Goal: Transaction & Acquisition: Purchase product/service

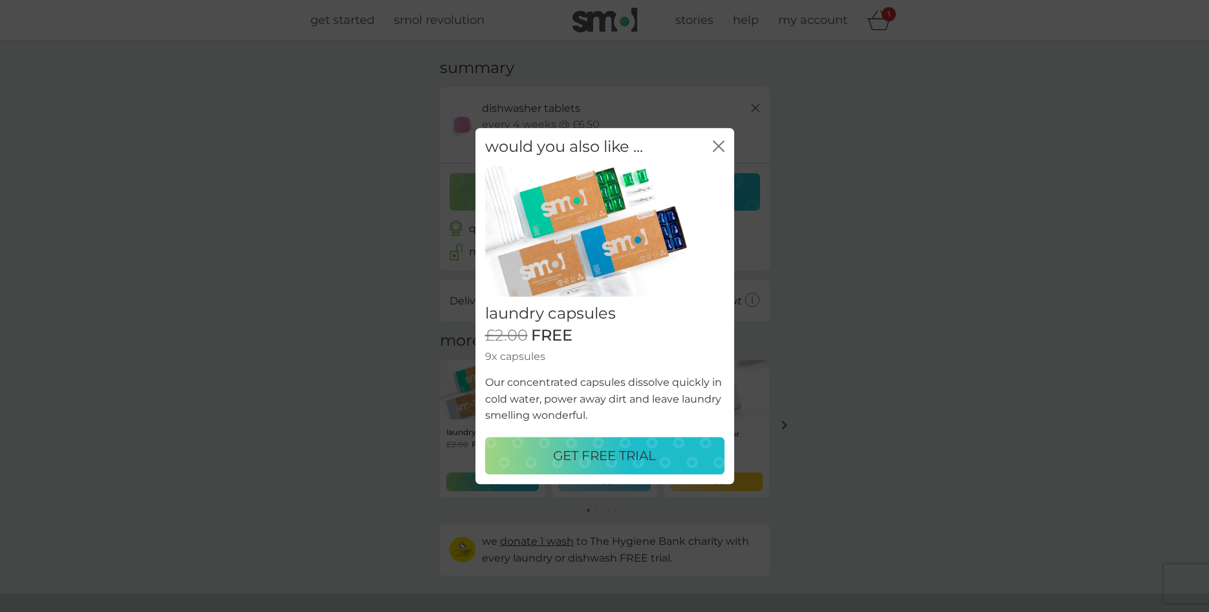
click at [581, 461] on p "GET FREE TRIAL" at bounding box center [604, 456] width 103 height 21
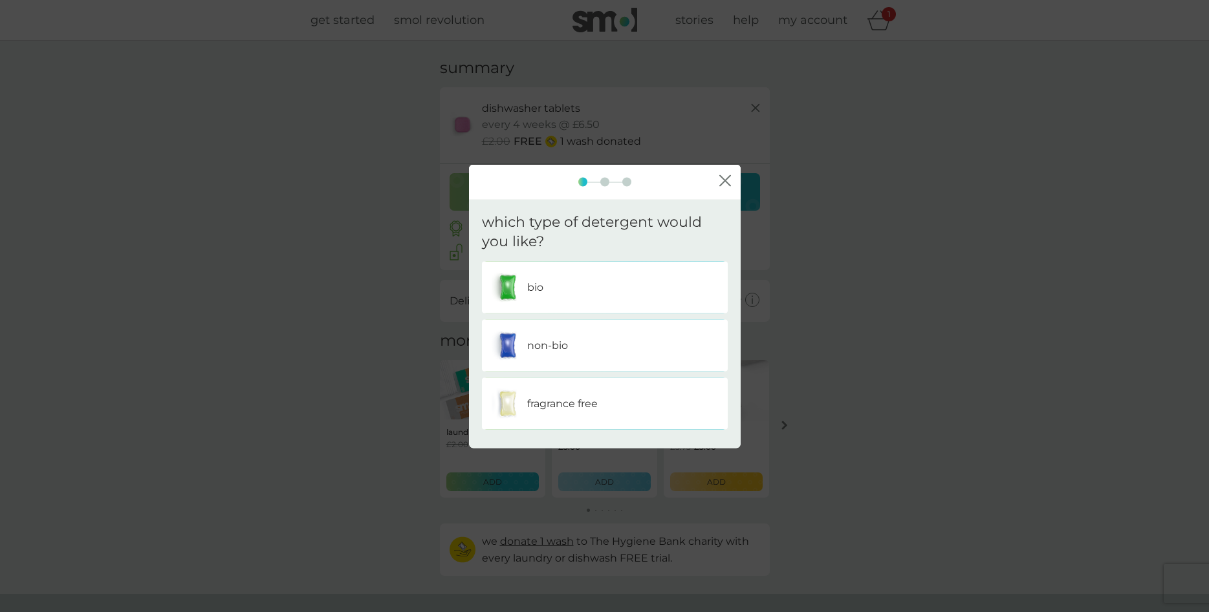
click at [541, 349] on p "non-bio" at bounding box center [547, 346] width 41 height 17
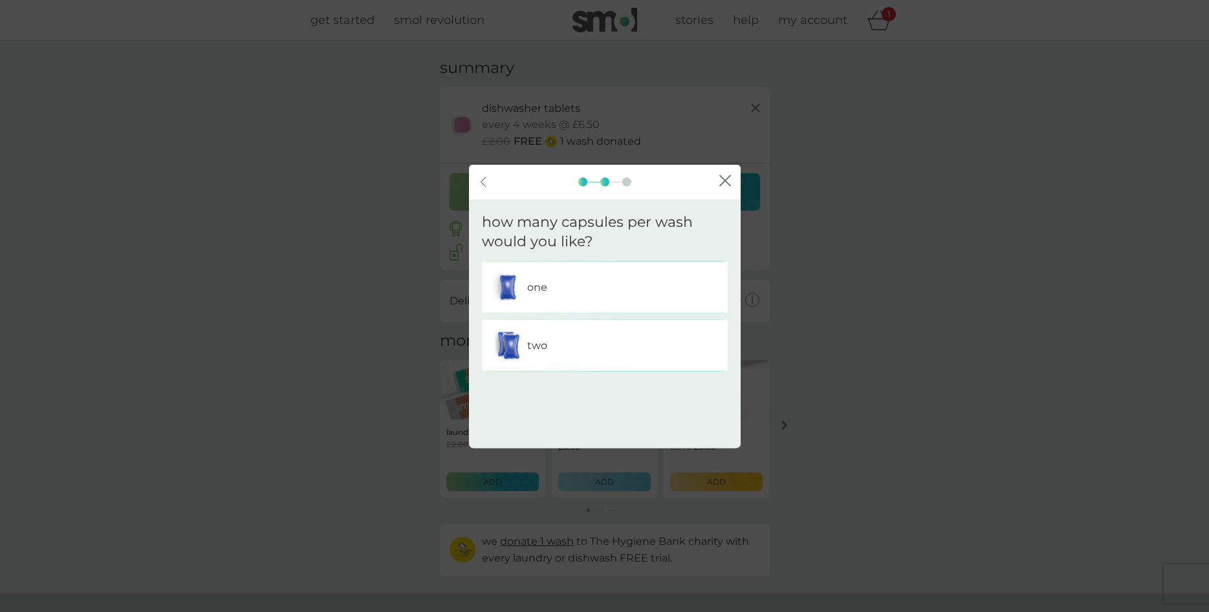
click at [546, 285] on p "one" at bounding box center [537, 287] width 20 height 17
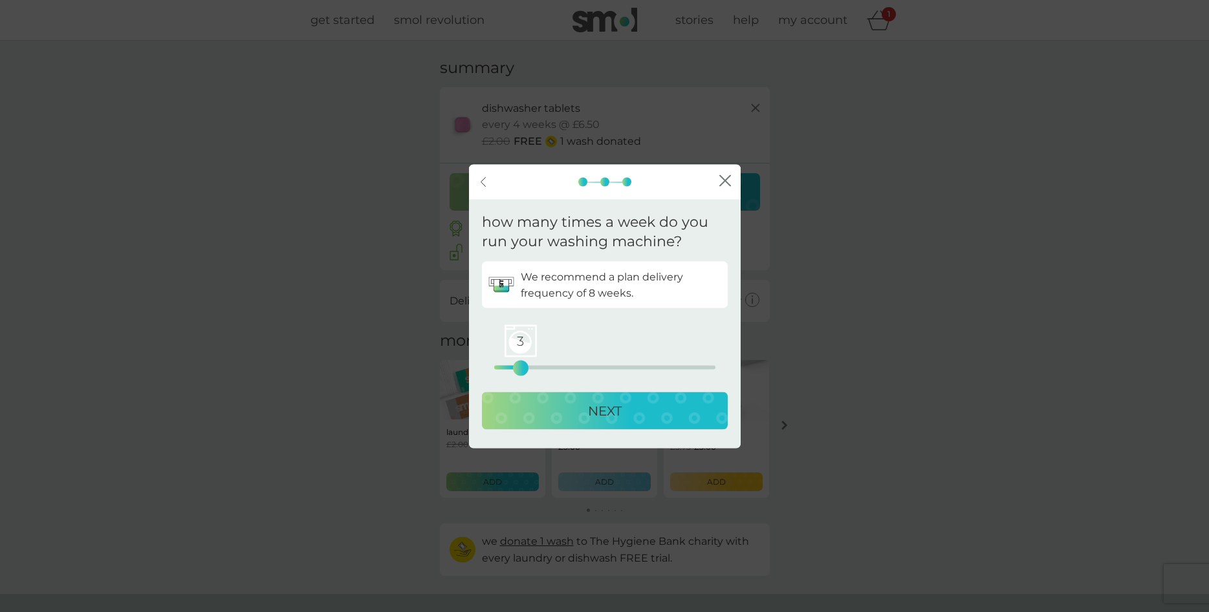
drag, startPoint x: 497, startPoint y: 368, endPoint x: 522, endPoint y: 369, distance: 24.6
click at [522, 369] on div "3" at bounding box center [520, 368] width 5 height 5
click at [588, 416] on p "NEXT" at bounding box center [605, 411] width 34 height 21
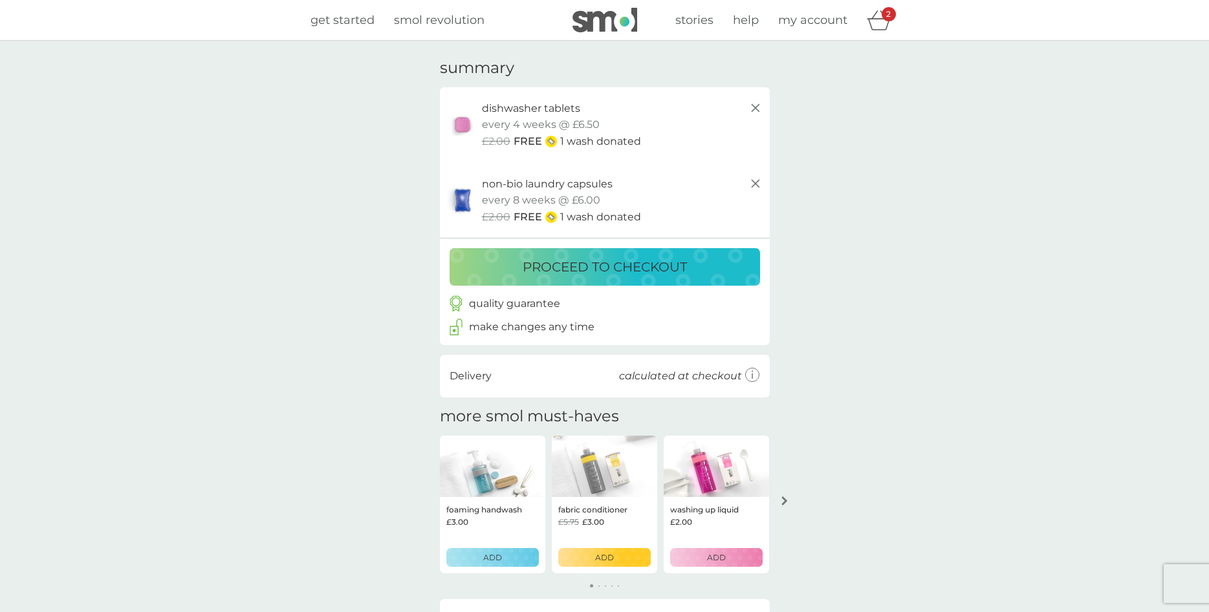
click at [571, 144] on p "1 wash donated" at bounding box center [600, 141] width 81 height 17
click at [621, 264] on p "proceed to checkout" at bounding box center [605, 267] width 164 height 21
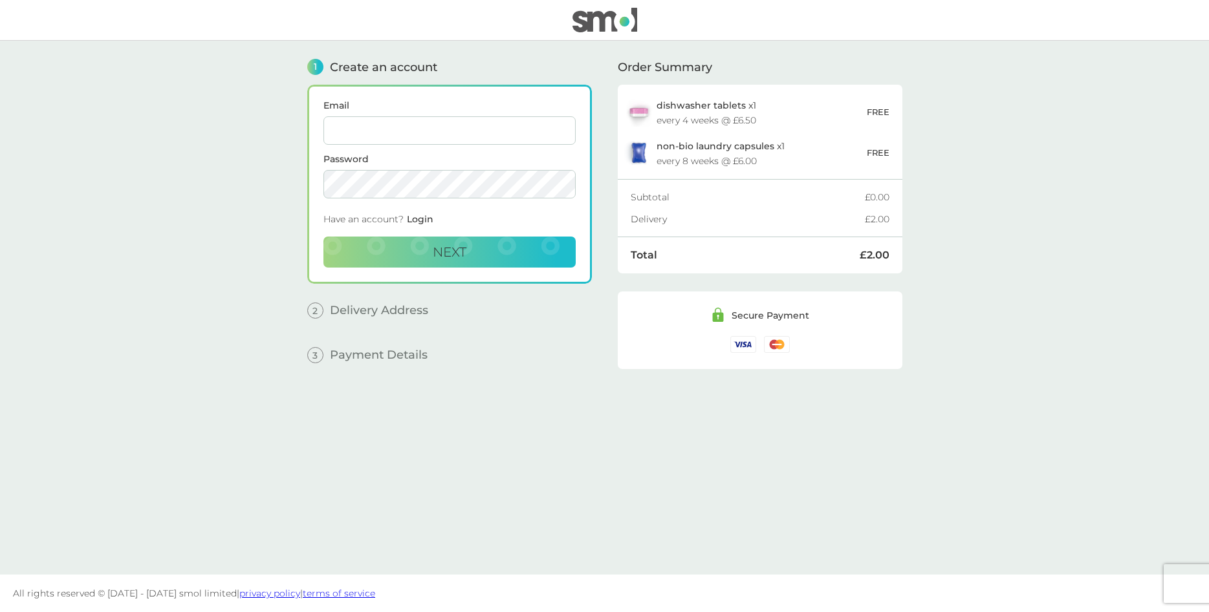
click at [442, 130] on input "Email" at bounding box center [449, 130] width 252 height 28
type input "sarah.verity-hilton@olympustechnologies.co.uk"
click at [501, 253] on button "Next" at bounding box center [449, 252] width 252 height 31
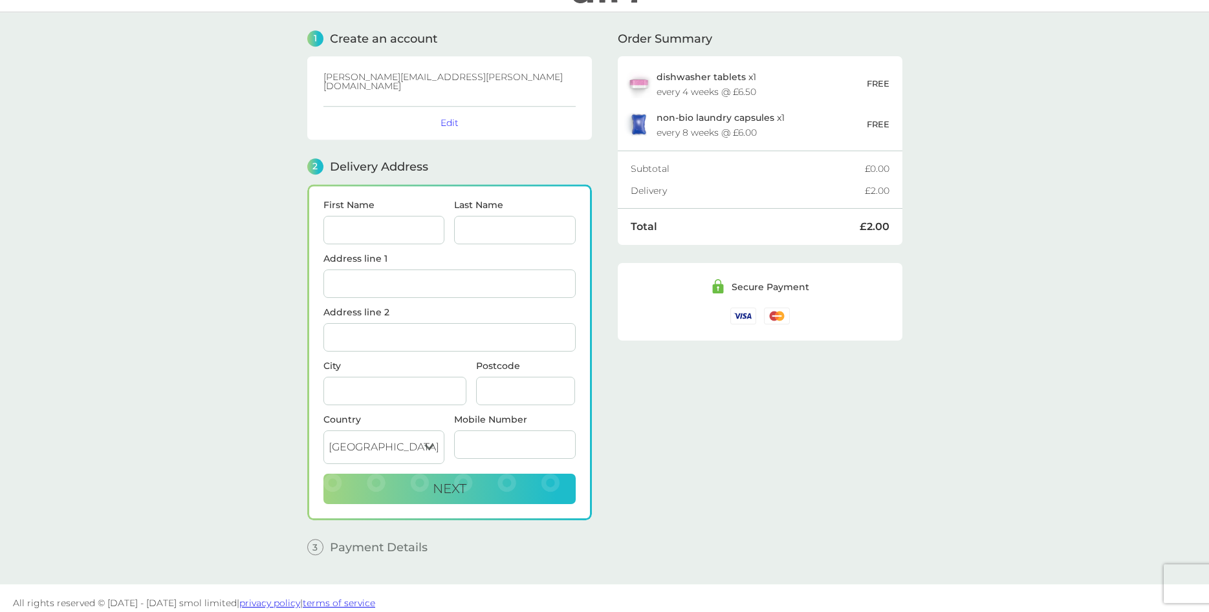
scroll to position [29, 0]
click at [364, 219] on input "First Name" at bounding box center [384, 229] width 122 height 28
type input "[PERSON_NAME]"
click at [553, 221] on input "Verity-Hiltonm" at bounding box center [515, 229] width 122 height 28
type input "[PERSON_NAME]"
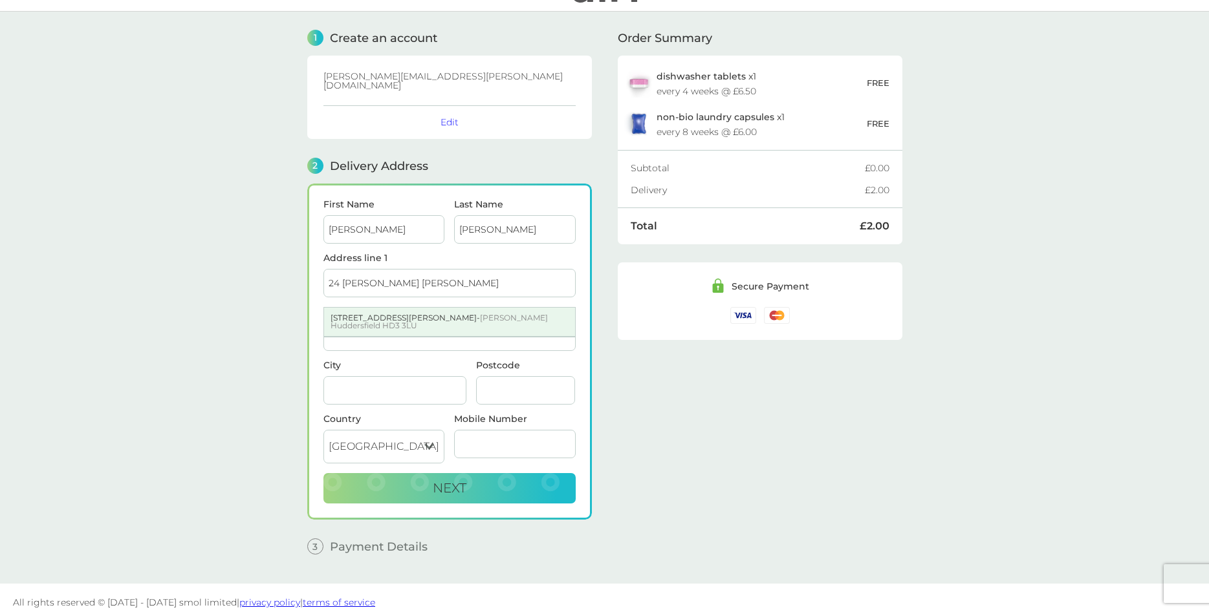
click at [507, 313] on span "Lindley Huddersfield HD3 3LU" at bounding box center [438, 321] width 217 height 17
type input "[STREET_ADDRESS][PERSON_NAME][PERSON_NAME]"
type input "Huddersfield"
type input "HD3 3LU"
click at [504, 430] on input "Mobile Number" at bounding box center [515, 444] width 122 height 28
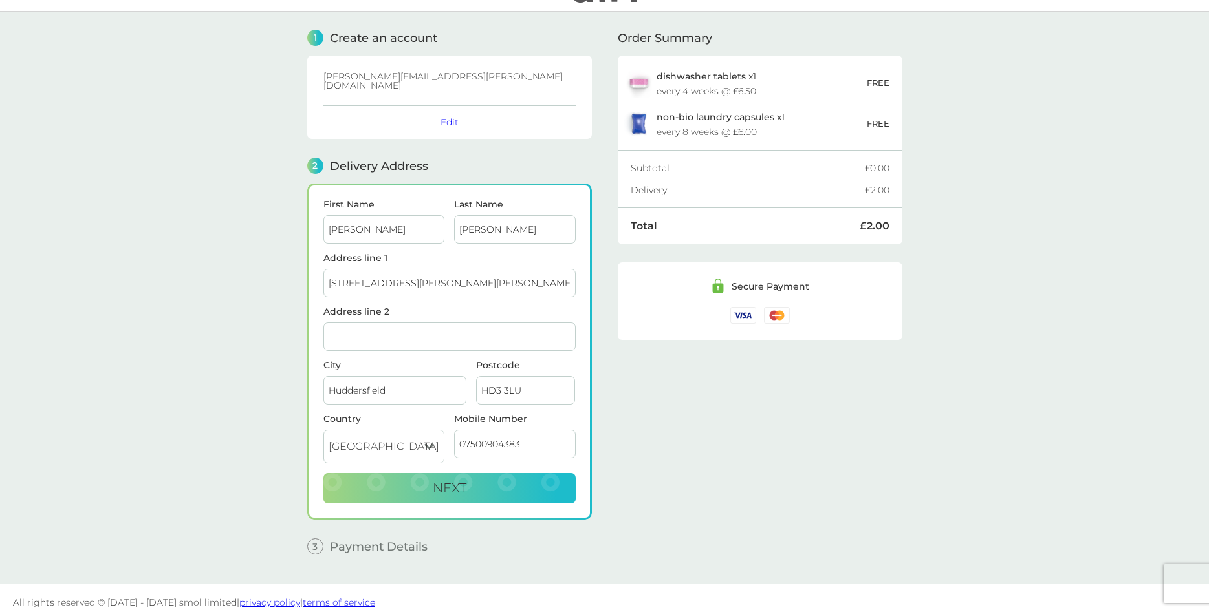
type input "07500904383"
click at [439, 473] on button "Next" at bounding box center [449, 488] width 252 height 31
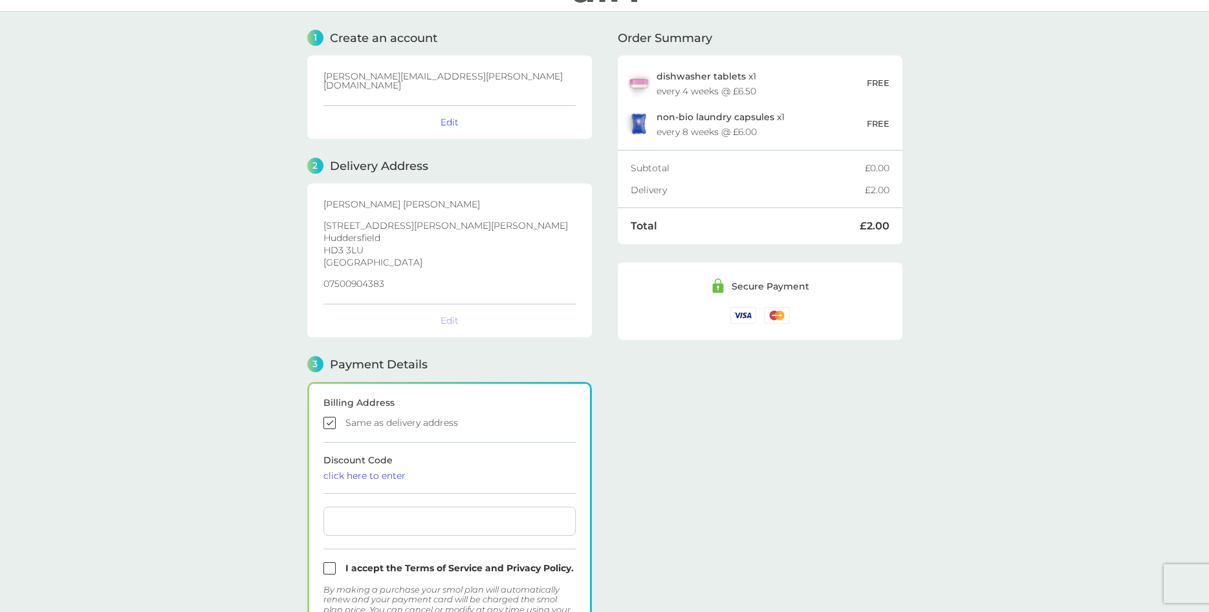
checkbox input "true"
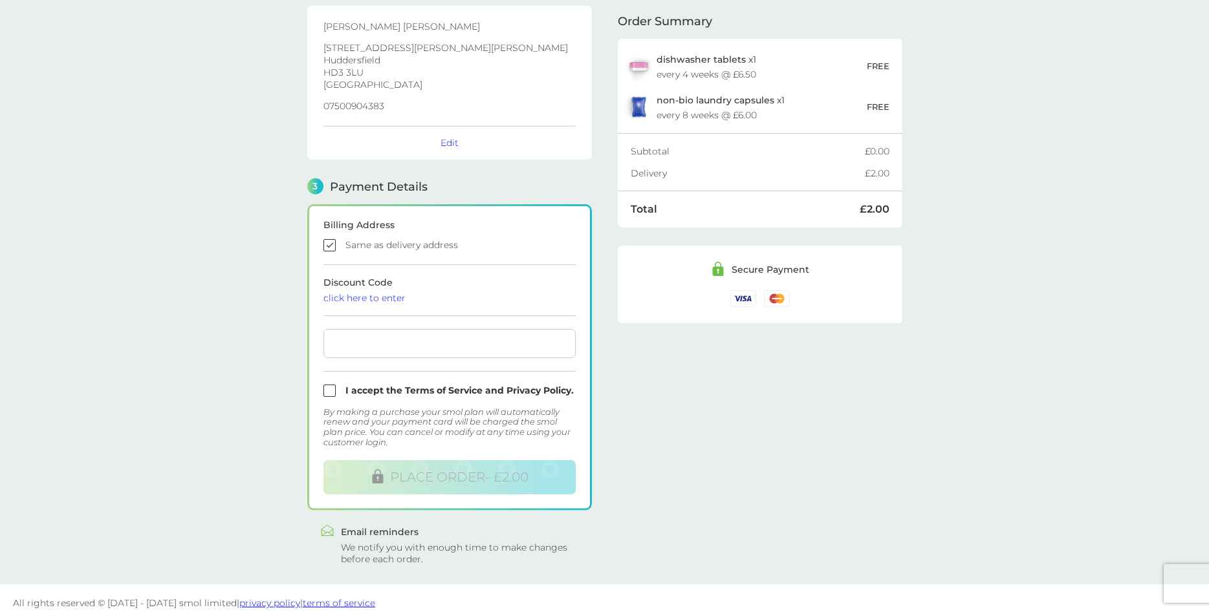
scroll to position [208, 0]
click at [329, 384] on input "checkbox" at bounding box center [449, 390] width 252 height 12
checkbox input "true"
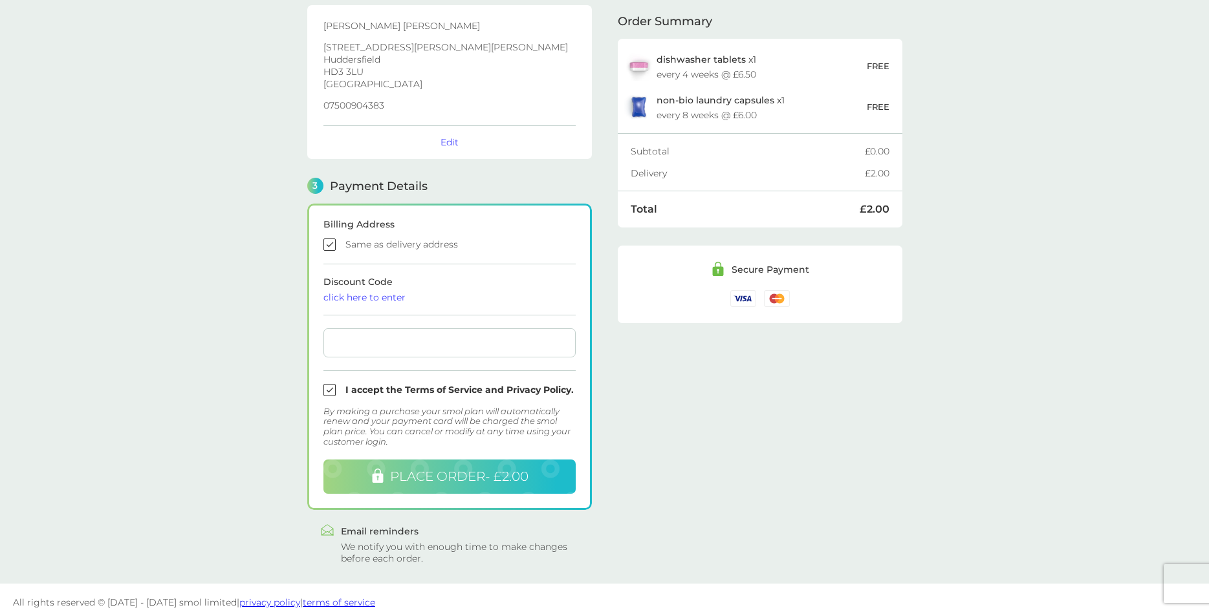
click at [453, 469] on span "PLACE ORDER - £2.00" at bounding box center [459, 477] width 138 height 16
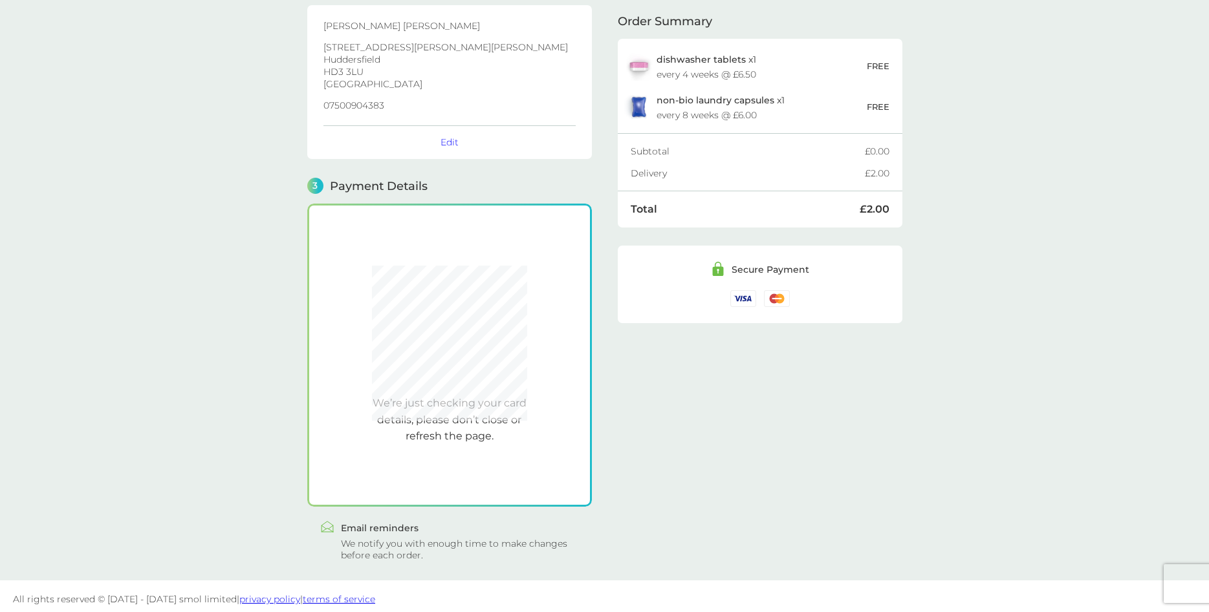
scroll to position [204, 0]
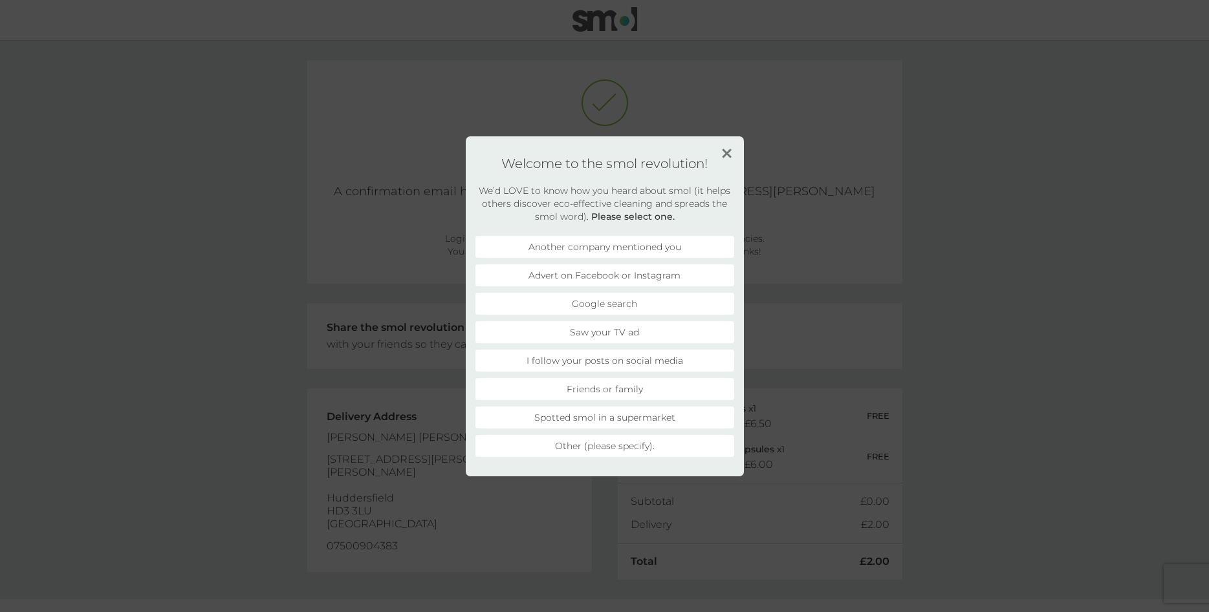
click at [723, 154] on img at bounding box center [727, 154] width 10 height 10
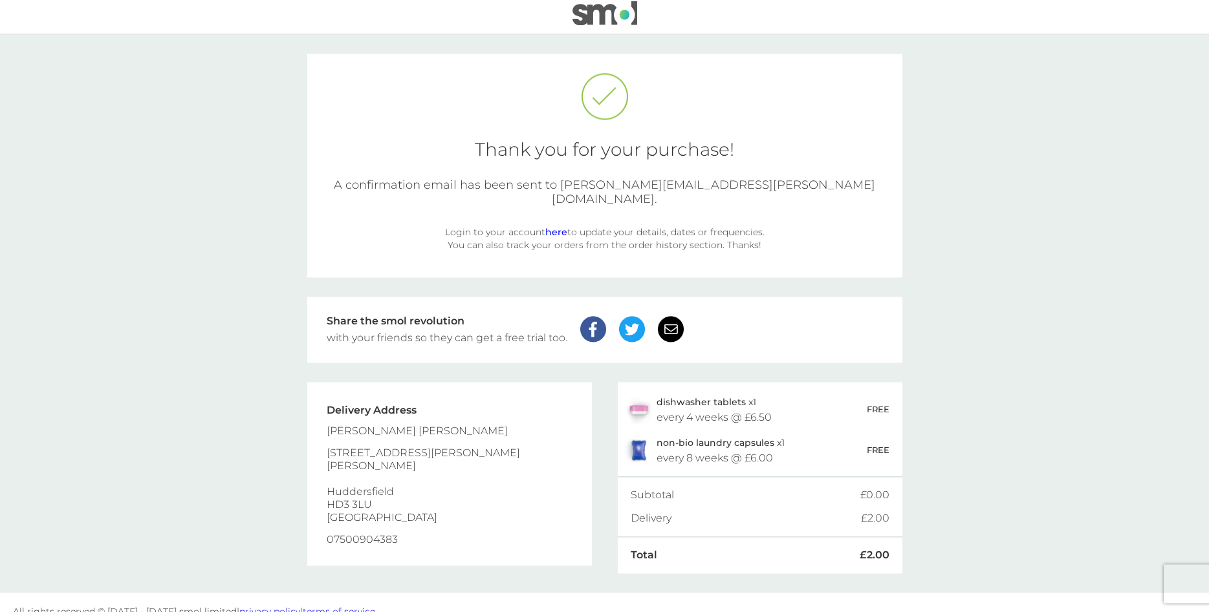
scroll to position [11, 0]
